Goal: Task Accomplishment & Management: Manage account settings

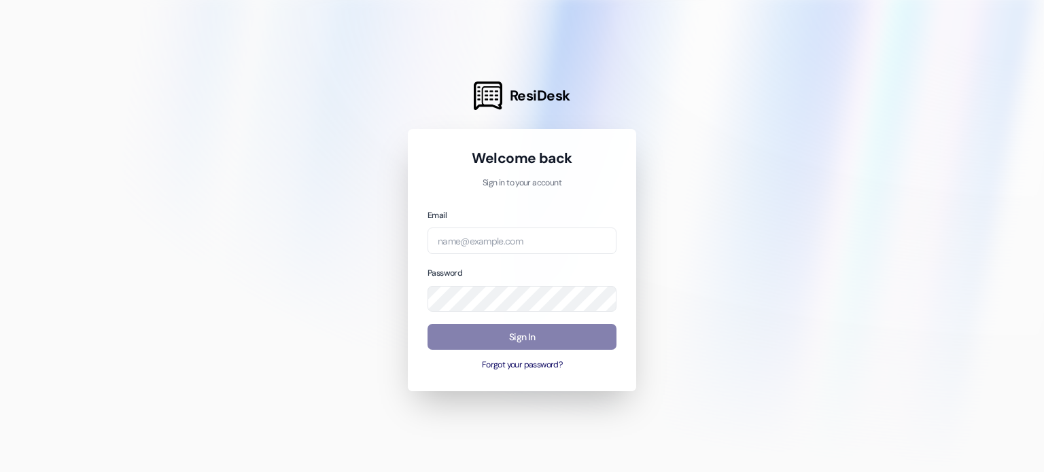
type input "[EMAIL_ADDRESS][DOMAIN_NAME]"
click at [509, 366] on button "Forgot your password?" at bounding box center [522, 366] width 189 height 12
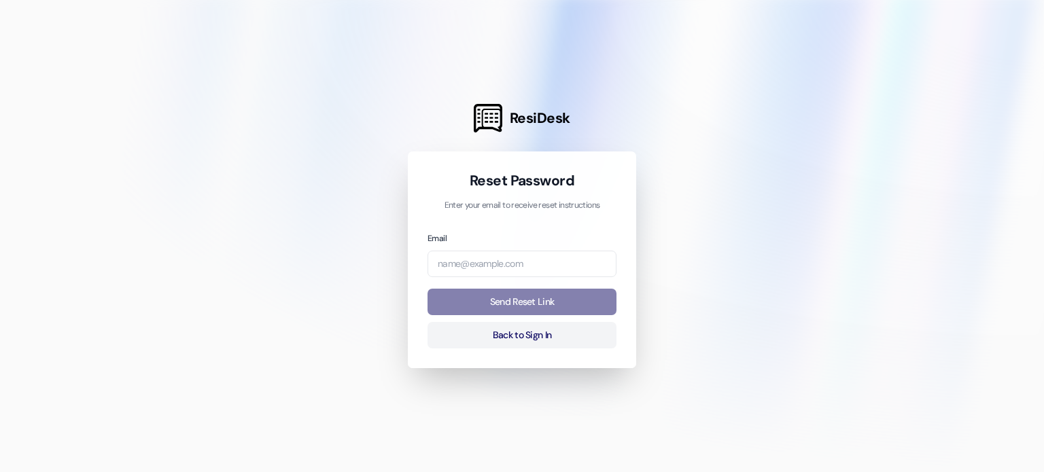
click at [479, 282] on form "Email Send Reset Link Back to Sign In" at bounding box center [522, 290] width 189 height 118
click at [481, 274] on input "email" at bounding box center [522, 264] width 189 height 27
click at [487, 264] on input "email" at bounding box center [522, 264] width 189 height 27
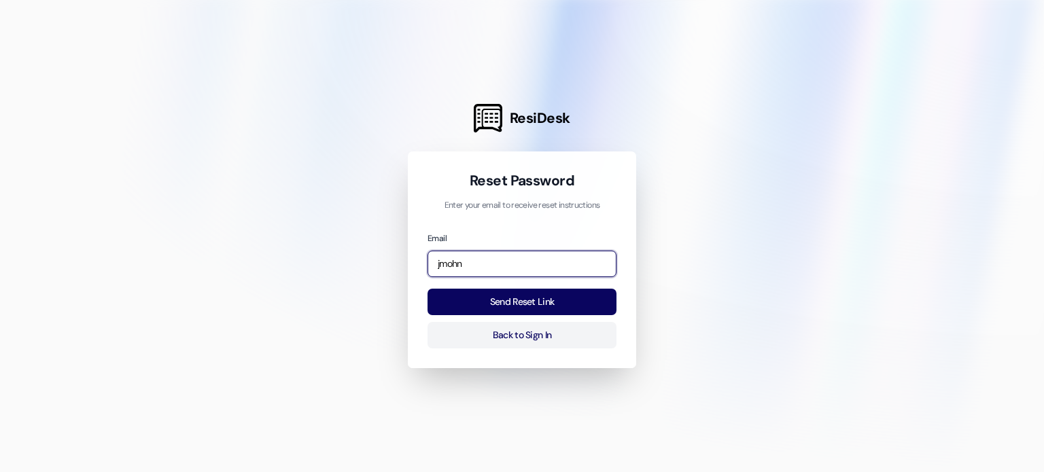
type input "jmohn"
click at [476, 247] on div "Email jmohn" at bounding box center [522, 254] width 189 height 46
click at [479, 271] on input "jmohn" at bounding box center [522, 264] width 189 height 27
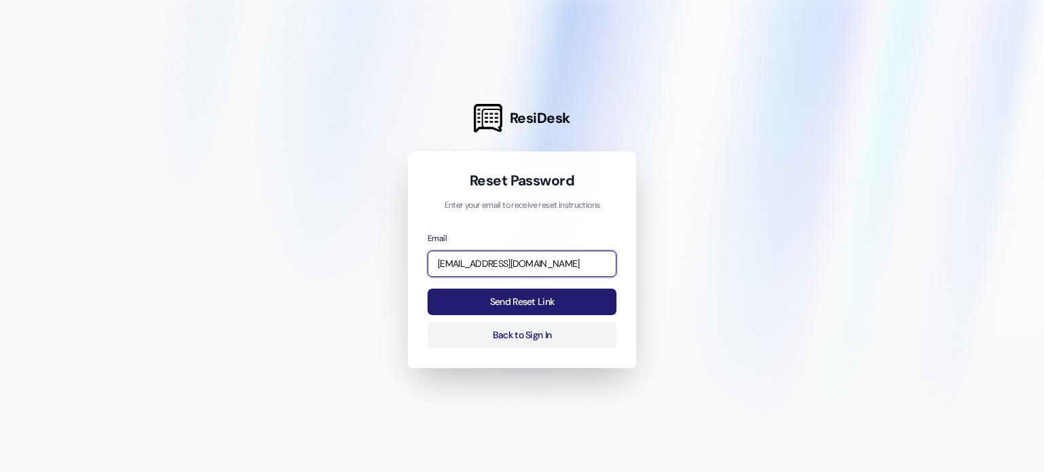
type input "[EMAIL_ADDRESS][DOMAIN_NAME]"
click at [498, 296] on button "Send Reset Link" at bounding box center [522, 302] width 189 height 27
